Goal: Task Accomplishment & Management: Complete application form

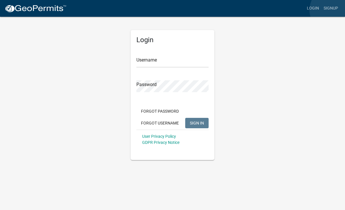
click at [333, 10] on link "Signup" at bounding box center [330, 8] width 19 height 11
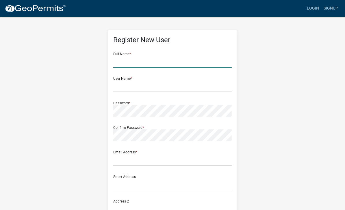
click at [196, 66] on input "text" at bounding box center [172, 62] width 118 height 12
type input "[PERSON_NAME]"
click at [161, 64] on input "[PERSON_NAME]" at bounding box center [172, 62] width 118 height 12
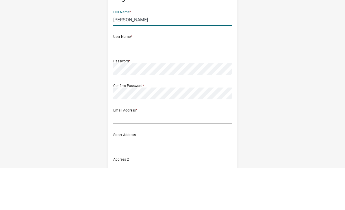
click at [126, 80] on input "text" at bounding box center [172, 86] width 118 height 12
type input "mdiakwen2"
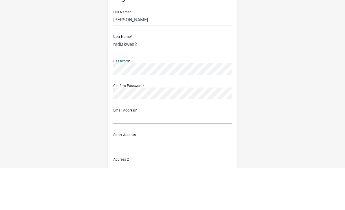
click at [143, 80] on input "mdiakwen2" at bounding box center [172, 86] width 118 height 12
type input "[EMAIL_ADDRESS][DOMAIN_NAME]"
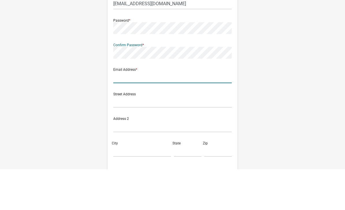
click at [126, 112] on input "text" at bounding box center [172, 118] width 118 height 12
type input "[EMAIL_ADDRESS][DOMAIN_NAME]"
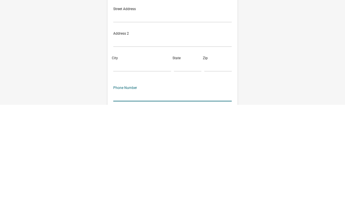
scroll to position [64, 0]
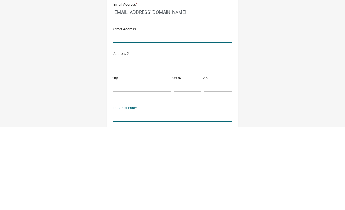
click at [138, 114] on input "text" at bounding box center [172, 120] width 118 height 12
type input "[STREET_ADDRESS][PERSON_NAME]"
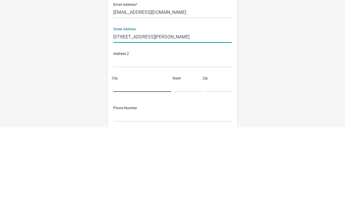
type input "[GEOGRAPHIC_DATA]"
type input "MN"
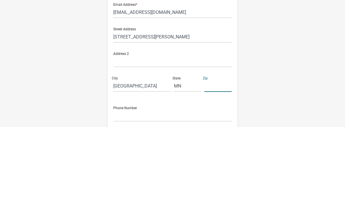
type input "56501"
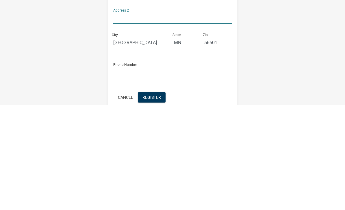
scroll to position [115, 0]
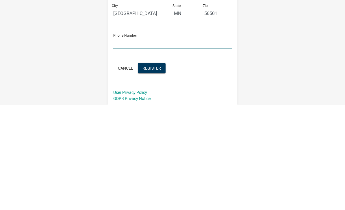
click at [124, 142] on input "text" at bounding box center [172, 148] width 118 height 12
type input "6123969246"
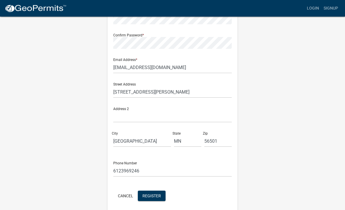
scroll to position [96, 0]
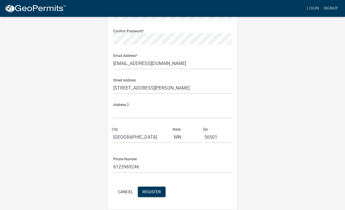
click at [154, 193] on span "Register" at bounding box center [151, 191] width 18 height 5
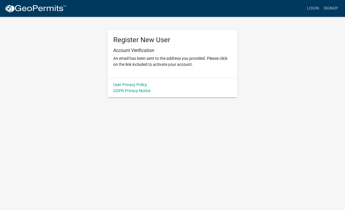
scroll to position [0, 0]
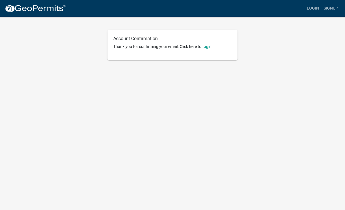
click at [208, 46] on link "Login" at bounding box center [206, 46] width 10 height 5
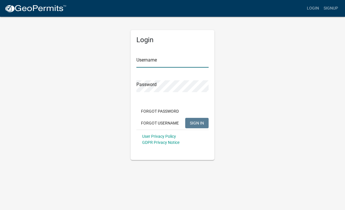
click at [153, 62] on input "Username" at bounding box center [172, 62] width 72 height 12
type input "K"
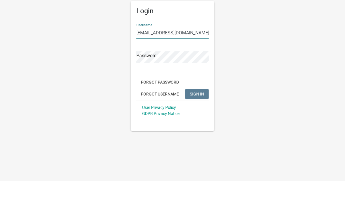
type input "[EMAIL_ADDRESS][DOMAIN_NAME]"
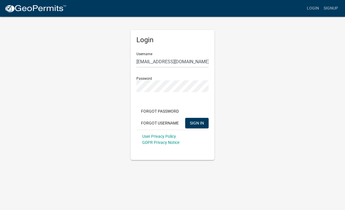
click at [197, 125] on span "SIGN IN" at bounding box center [197, 122] width 14 height 5
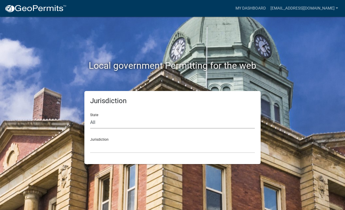
click at [100, 121] on select "All Colorado Georgia Indiana Iowa Kansas Minnesota Ohio South Carolina Wisconsin" at bounding box center [172, 123] width 165 height 12
select select "Minnesota"
click at [150, 151] on select "Becker County, Minnesota Benton County, Minnesota Carlton County, Minnesota Cit…" at bounding box center [172, 147] width 165 height 12
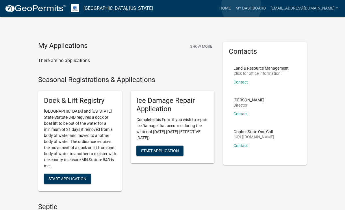
click at [233, 7] on link "Home" at bounding box center [225, 8] width 16 height 11
click at [200, 46] on button "Show More" at bounding box center [201, 47] width 27 height 10
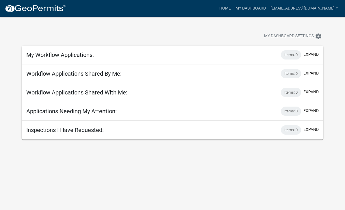
click at [304, 34] on span "My Dashboard Settings" at bounding box center [289, 36] width 50 height 7
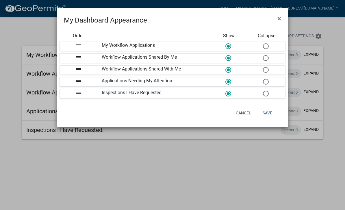
click at [147, 45] on div "My Workflow Applications" at bounding box center [153, 46] width 113 height 9
click at [244, 114] on button "Cancel" at bounding box center [243, 113] width 25 height 10
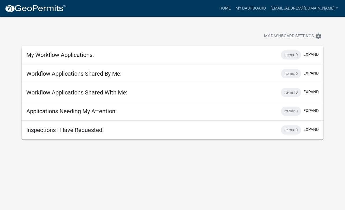
click at [298, 35] on span "My Dashboard Settings" at bounding box center [289, 36] width 50 height 7
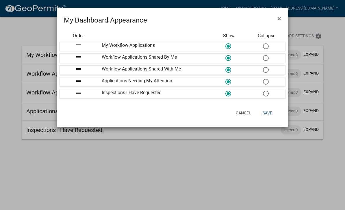
click at [337, 44] on ngb-modal-window "My Dashboard Appearance × Order Show Collapse drag_handle My Workflow Applicati…" at bounding box center [172, 105] width 345 height 210
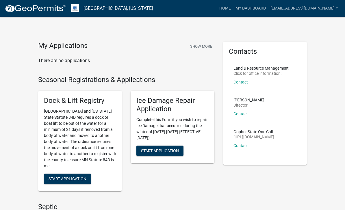
click at [330, 10] on link "[EMAIL_ADDRESS][DOMAIN_NAME]" at bounding box center [304, 8] width 72 height 11
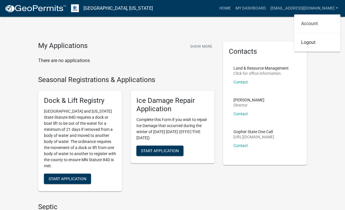
click at [312, 23] on link "Account" at bounding box center [317, 24] width 46 height 14
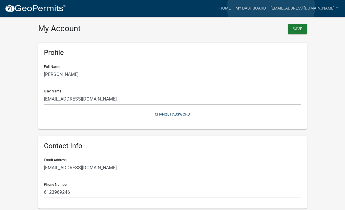
click at [268, 8] on link "My Dashboard" at bounding box center [250, 8] width 35 height 11
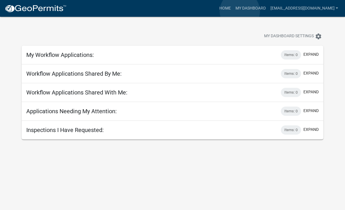
click at [233, 11] on link "Home" at bounding box center [225, 8] width 16 height 11
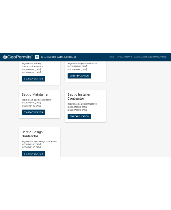
scroll to position [1194, 0]
